Goal: Task Accomplishment & Management: Complete application form

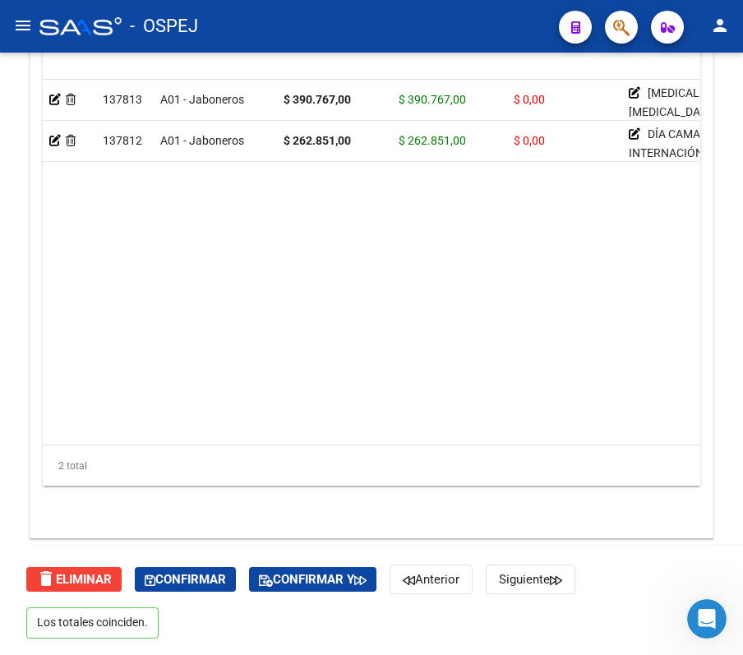
scroll to position [97, 0]
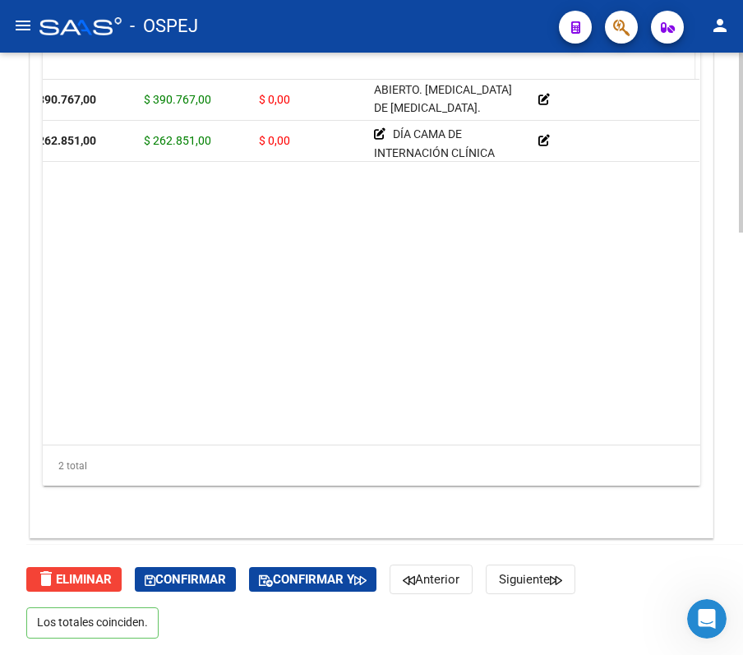
click at [648, 71] on datatable-header-cell "Comentario" at bounding box center [613, 63] width 164 height 72
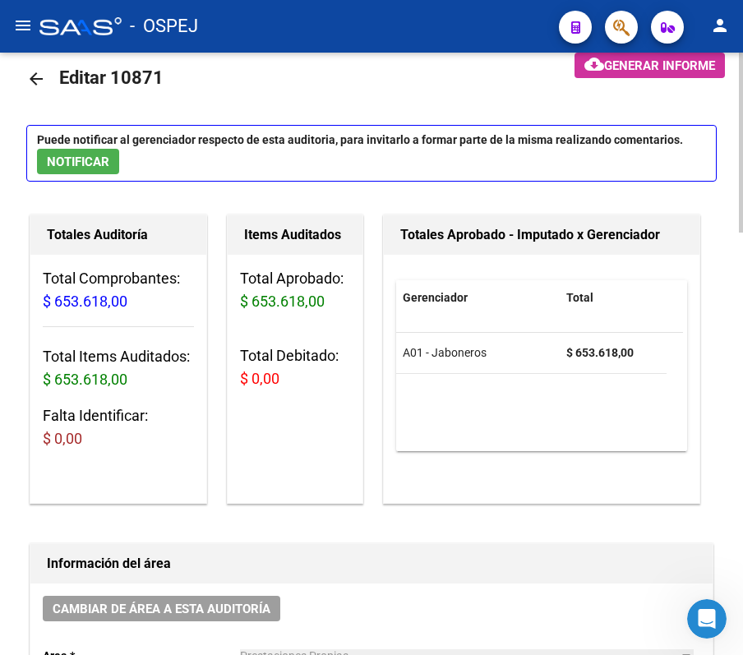
scroll to position [0, 0]
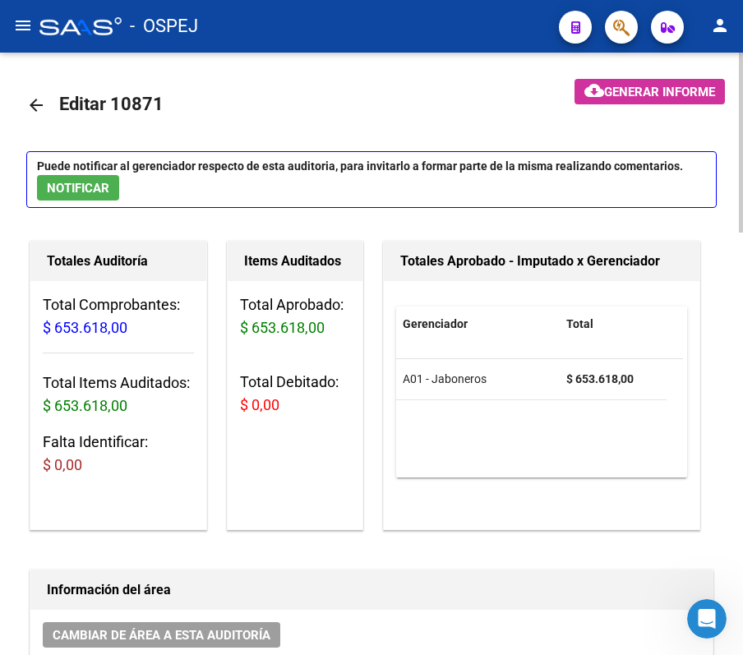
click at [36, 92] on link "arrow_back" at bounding box center [42, 104] width 33 height 39
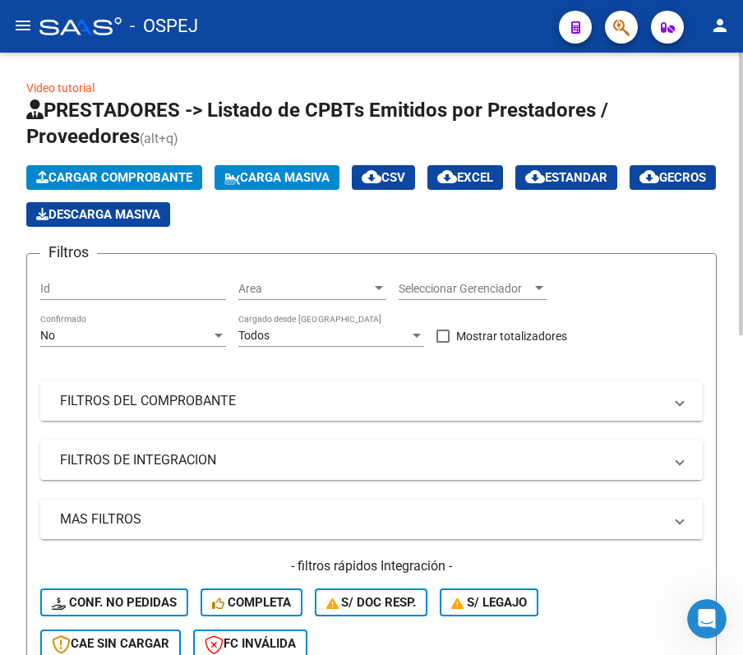
click at [74, 320] on div "No Confirmado" at bounding box center [133, 330] width 186 height 33
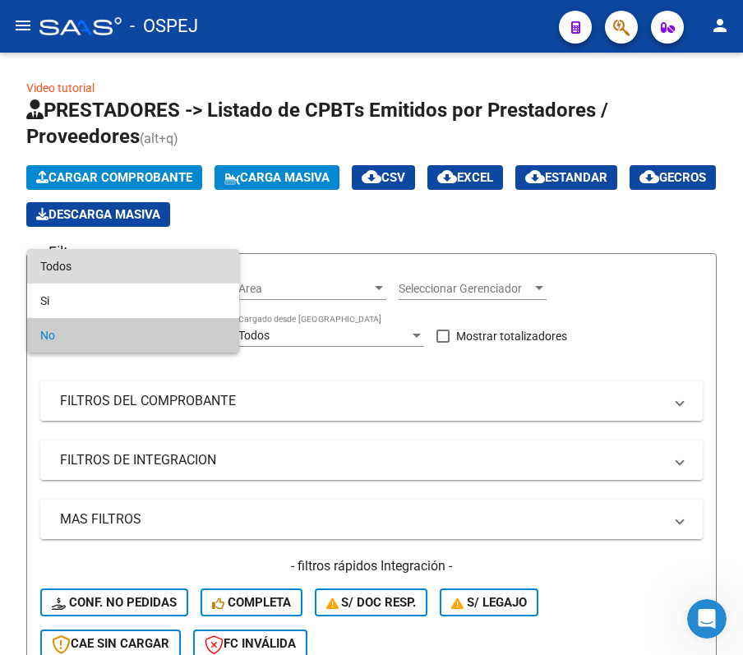
click at [62, 261] on span "Todos" at bounding box center [133, 266] width 186 height 35
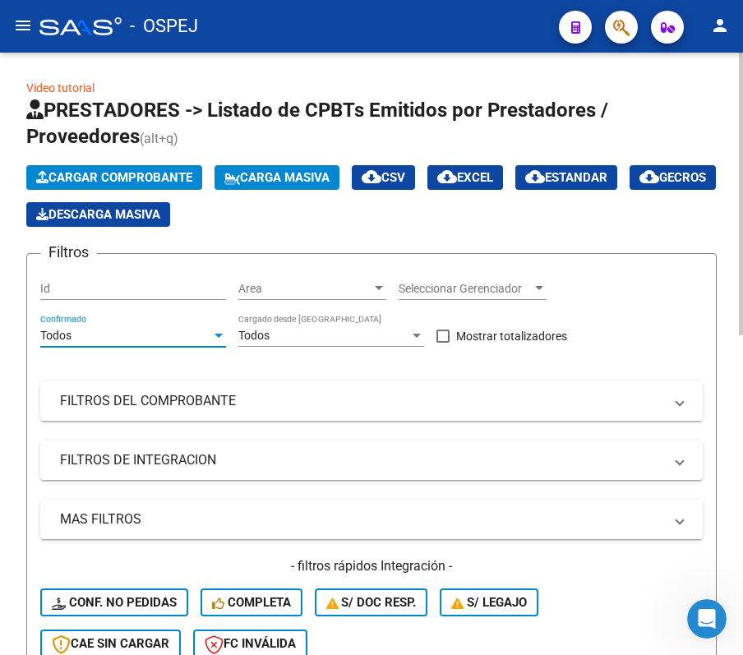
click at [86, 402] on mat-panel-title "FILTROS DEL COMPROBANTE" at bounding box center [361, 401] width 603 height 18
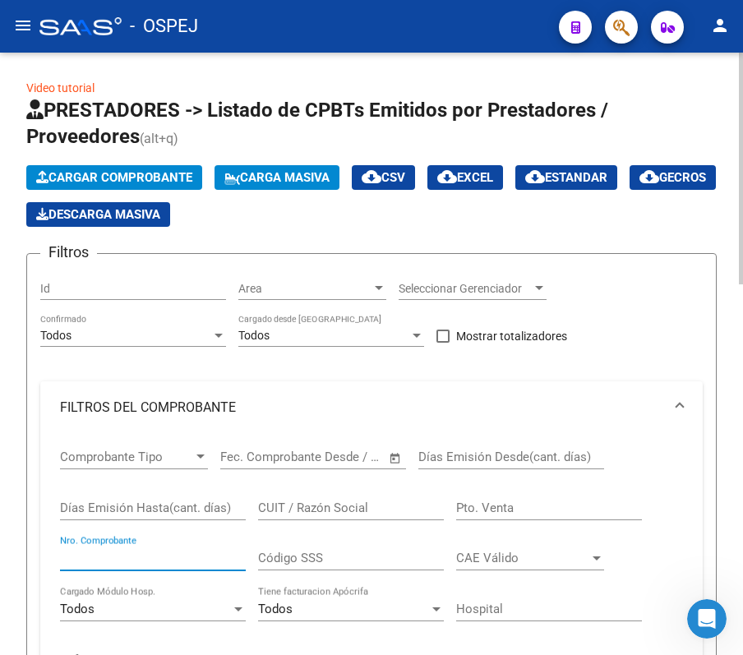
click at [118, 559] on input "Nro. Comprobante" at bounding box center [153, 557] width 186 height 15
type input "1113"
click at [16, 71] on div "Video tutorial PRESTADORES -> Listado de CPBTs Emitidos por Prestadores / Prove…" at bounding box center [371, 663] width 743 height 1221
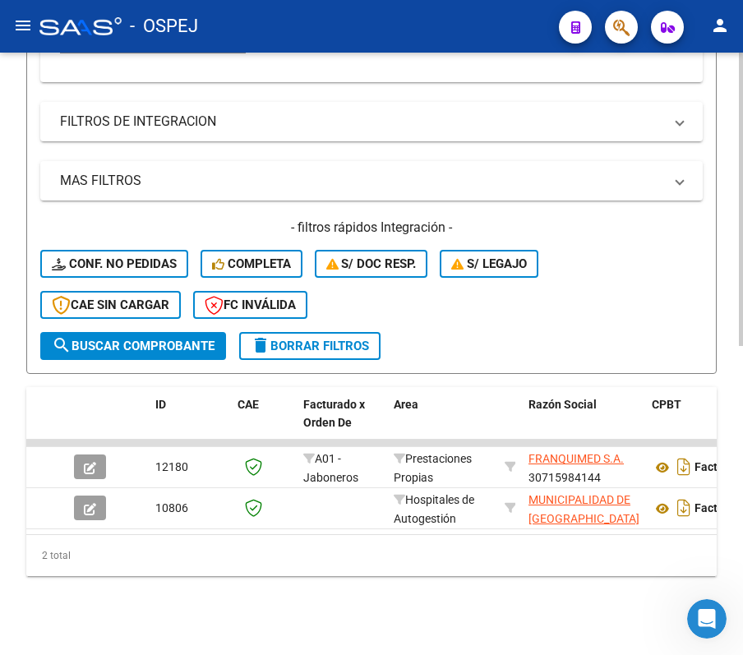
scroll to position [634, 0]
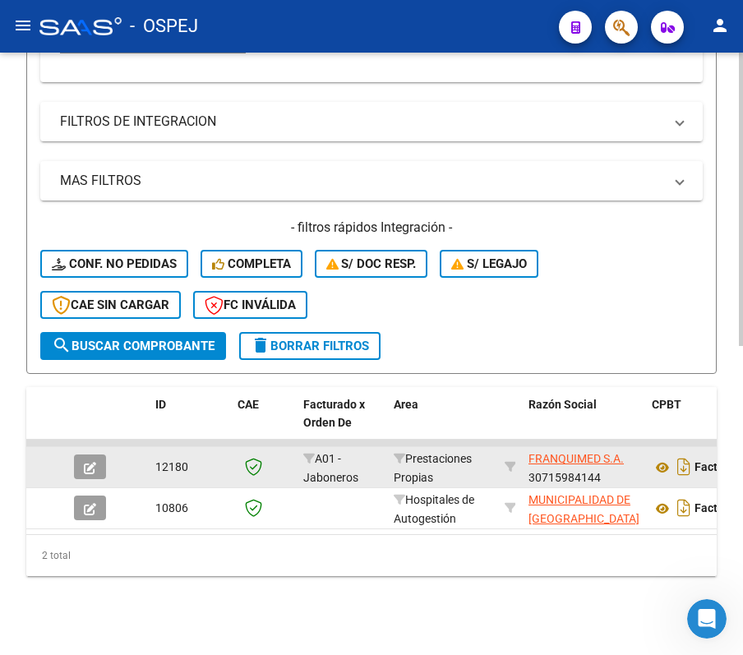
click at [90, 462] on icon "button" at bounding box center [90, 468] width 12 height 12
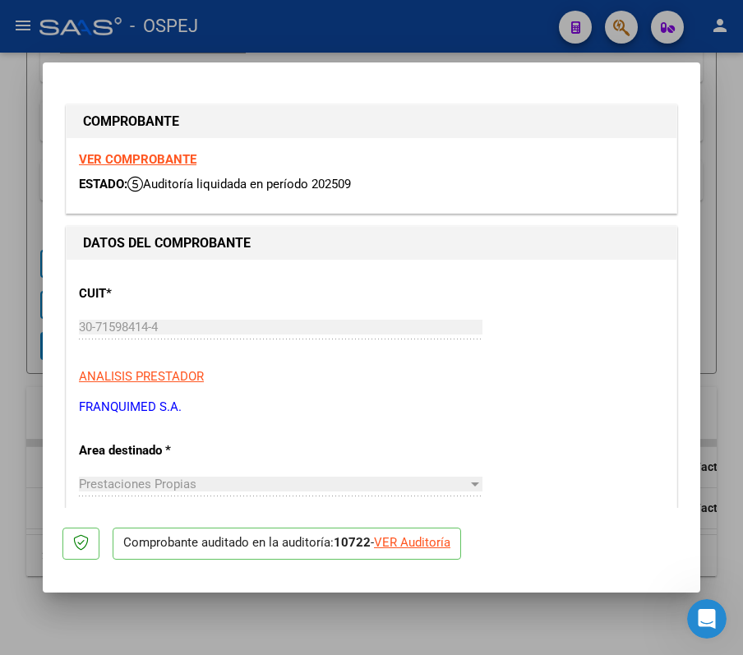
click at [388, 546] on div "VER Auditoría" at bounding box center [412, 542] width 76 height 19
type input "$ 0,00"
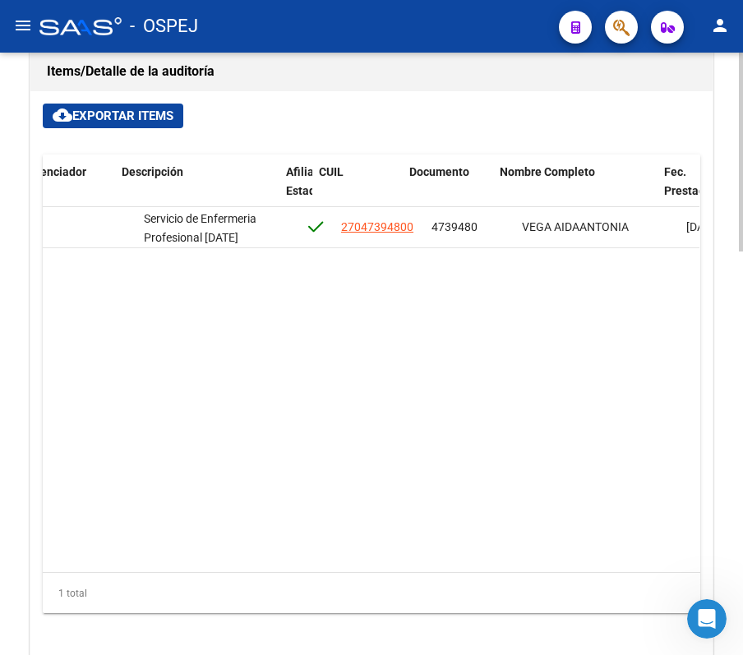
scroll to position [0, 946]
click at [448, 553] on datatable-body "135325 A01 - Jaboneros $ 3.868.800,00 $ 3.868.800,00 $ 0,00 Servicio de Enferme…" at bounding box center [371, 389] width 656 height 365
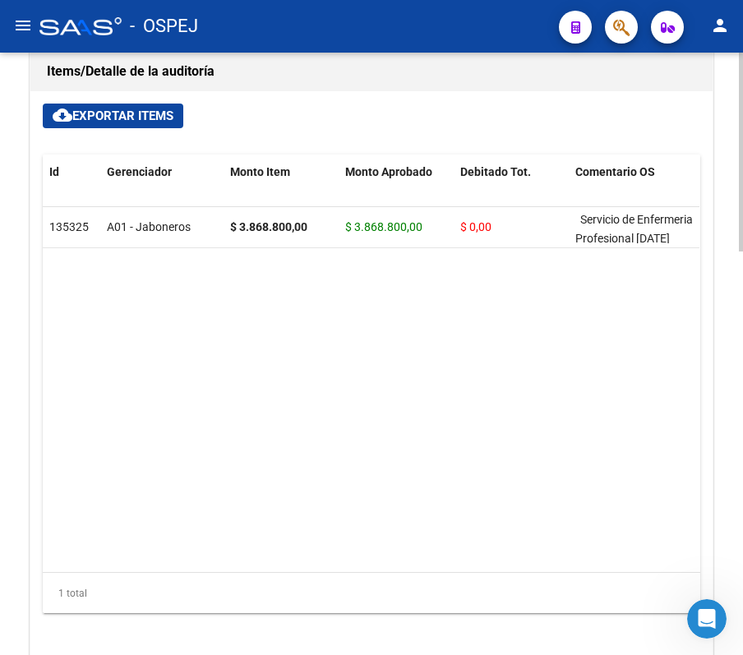
click at [104, 468] on datatable-body "135325 A01 - Jaboneros $ 3.868.800,00 $ 3.868.800,00 $ 0,00 Servicio de Enferme…" at bounding box center [371, 389] width 656 height 365
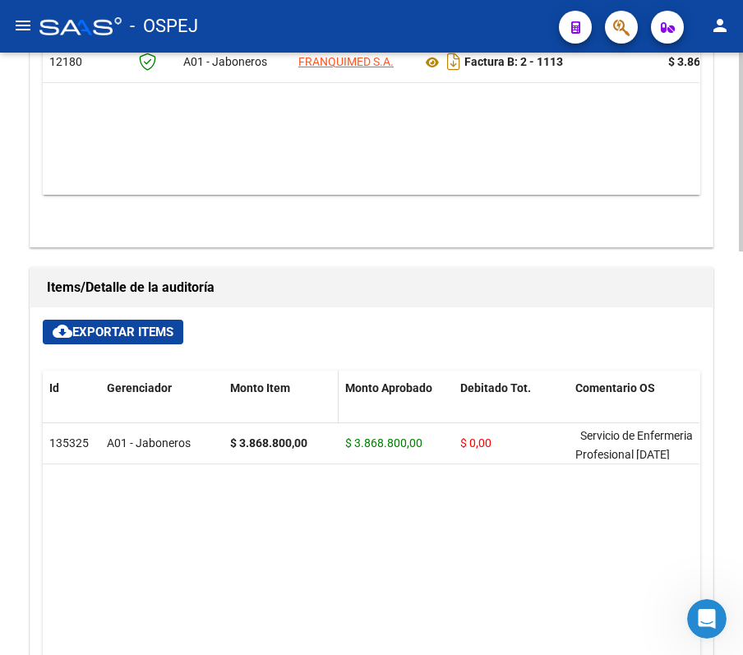
scroll to position [876, 0]
